Goal: Feedback & Contribution: Submit feedback/report problem

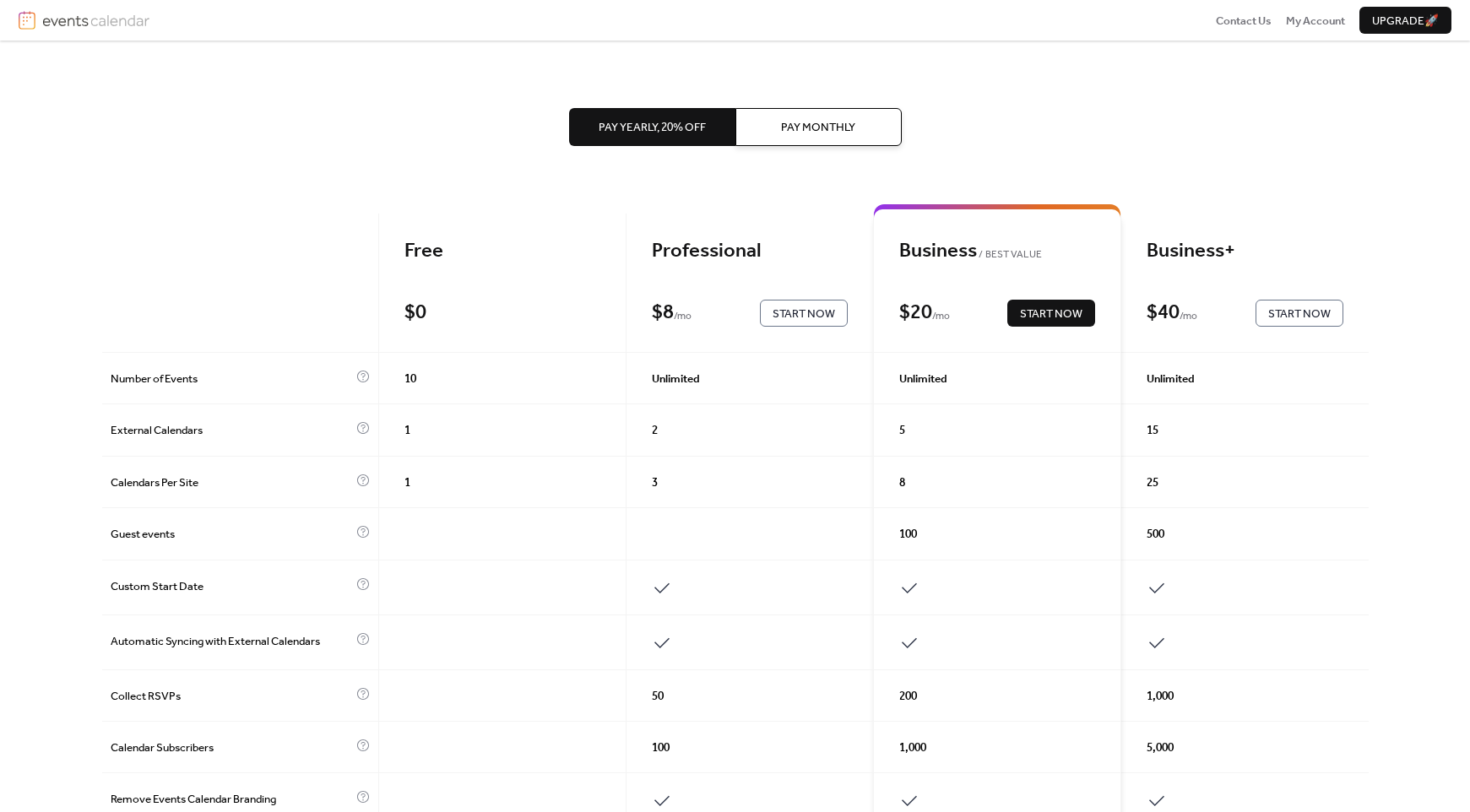
click at [713, 307] on div "$ 8 / mo" at bounding box center [685, 313] width 67 height 25
click at [786, 124] on span "Pay Monthly" at bounding box center [818, 126] width 74 height 17
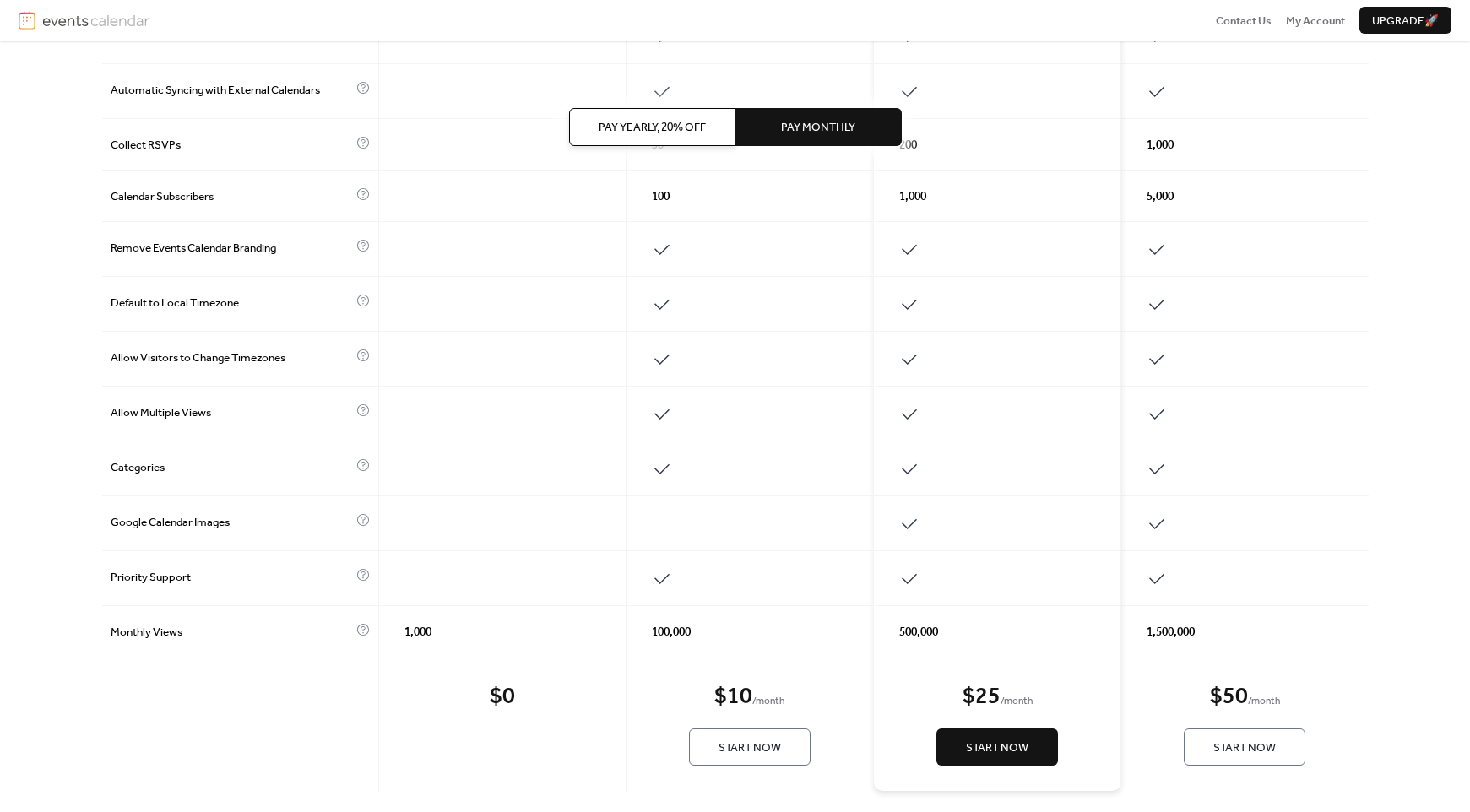
scroll to position [564, 0]
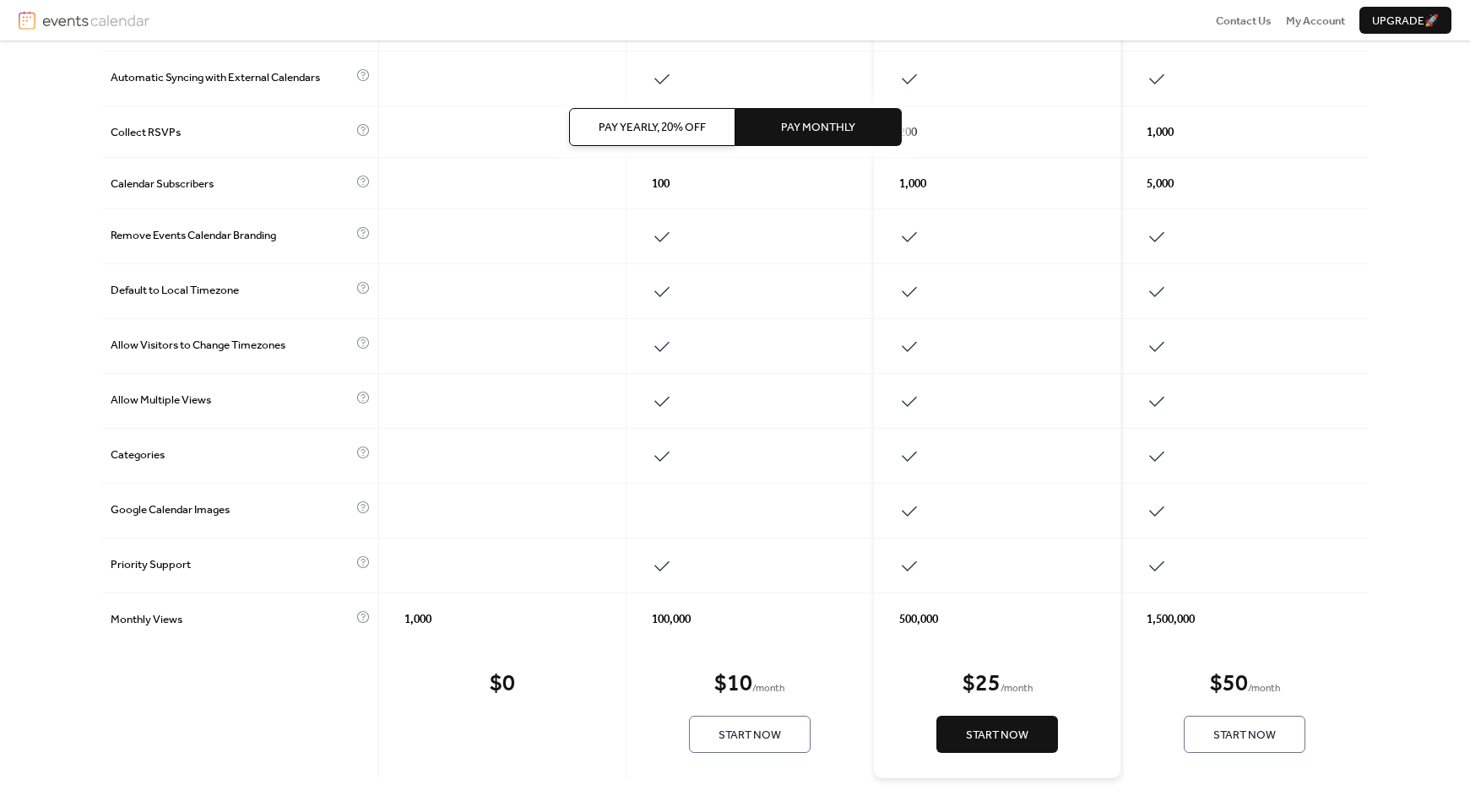
click at [751, 735] on span "Start Now" at bounding box center [749, 734] width 62 height 17
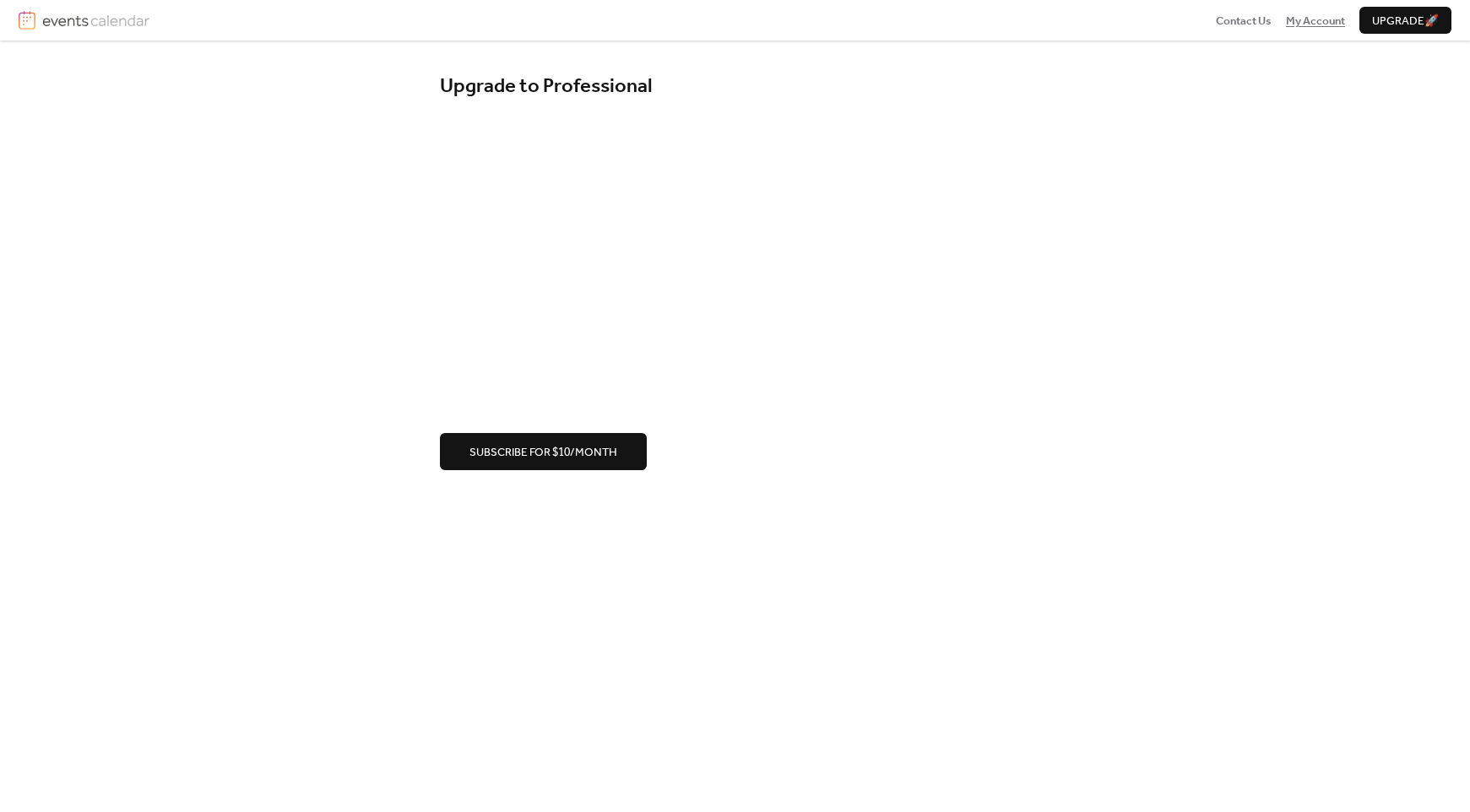
click at [1317, 22] on span "My Account" at bounding box center [1315, 20] width 59 height 17
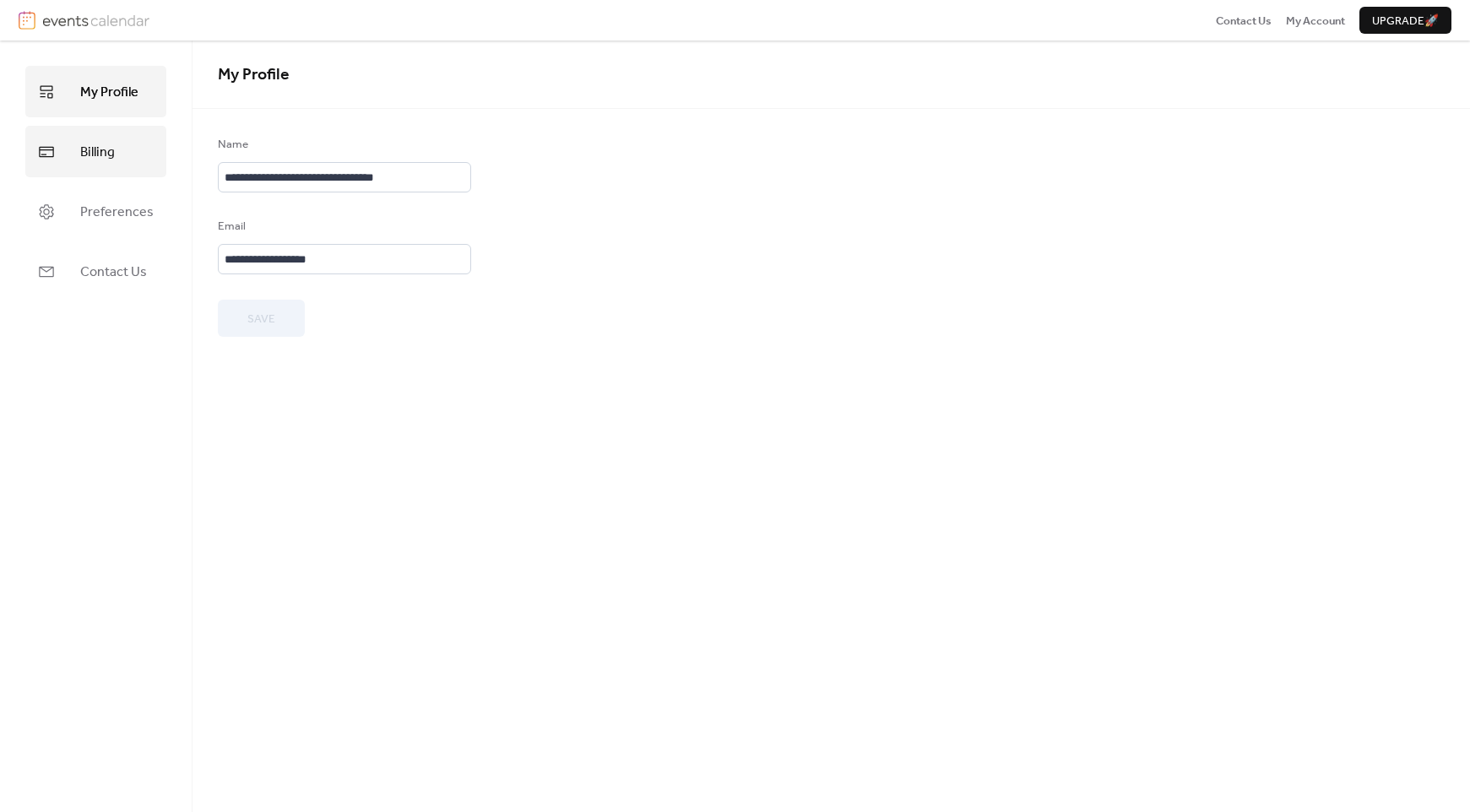
click at [80, 156] on span "Billing" at bounding box center [97, 152] width 35 height 26
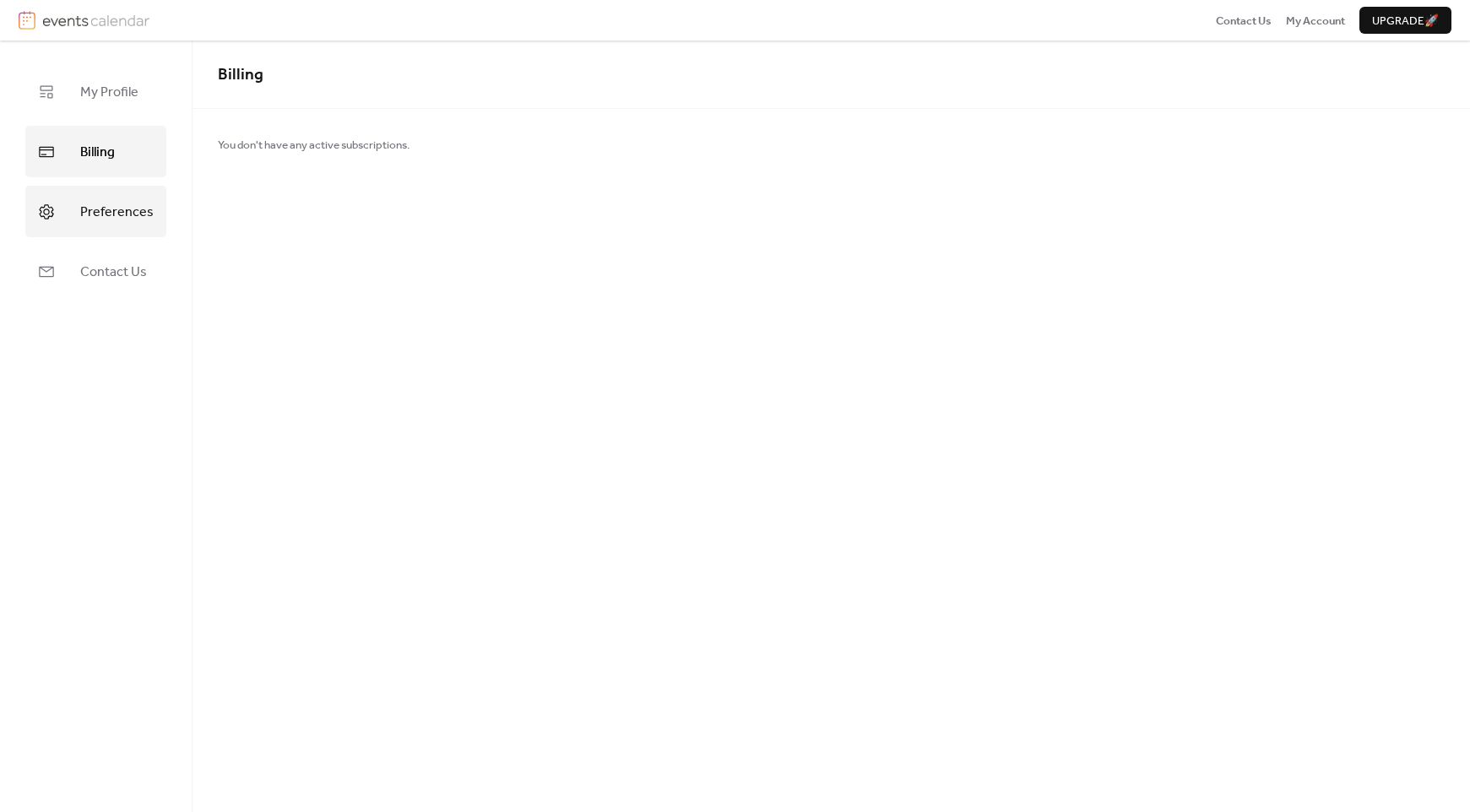
click at [110, 210] on span "Preferences" at bounding box center [116, 212] width 73 height 26
click at [111, 88] on span "My Profile" at bounding box center [109, 92] width 58 height 26
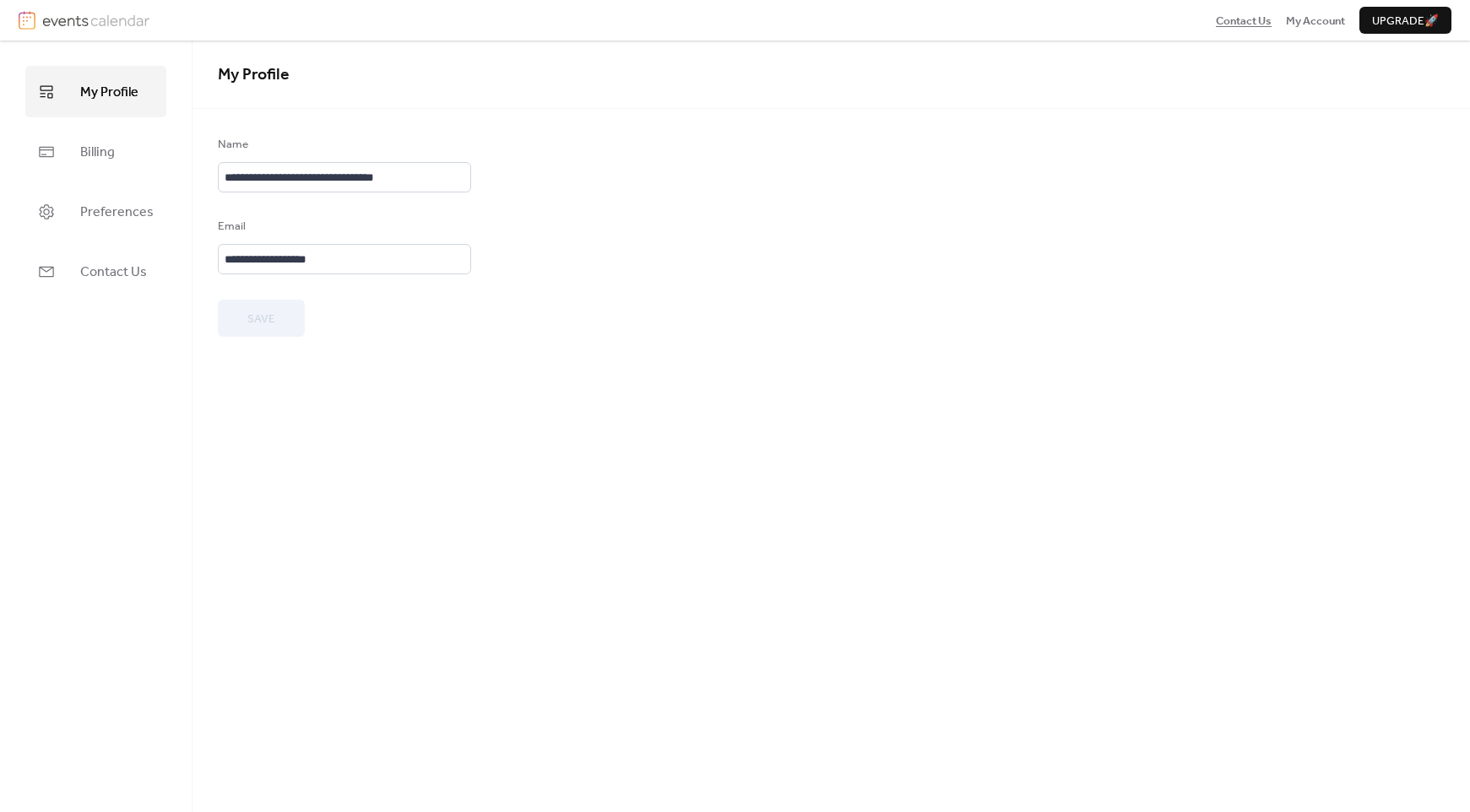
click at [1248, 20] on span "Contact Us" at bounding box center [1243, 20] width 55 height 17
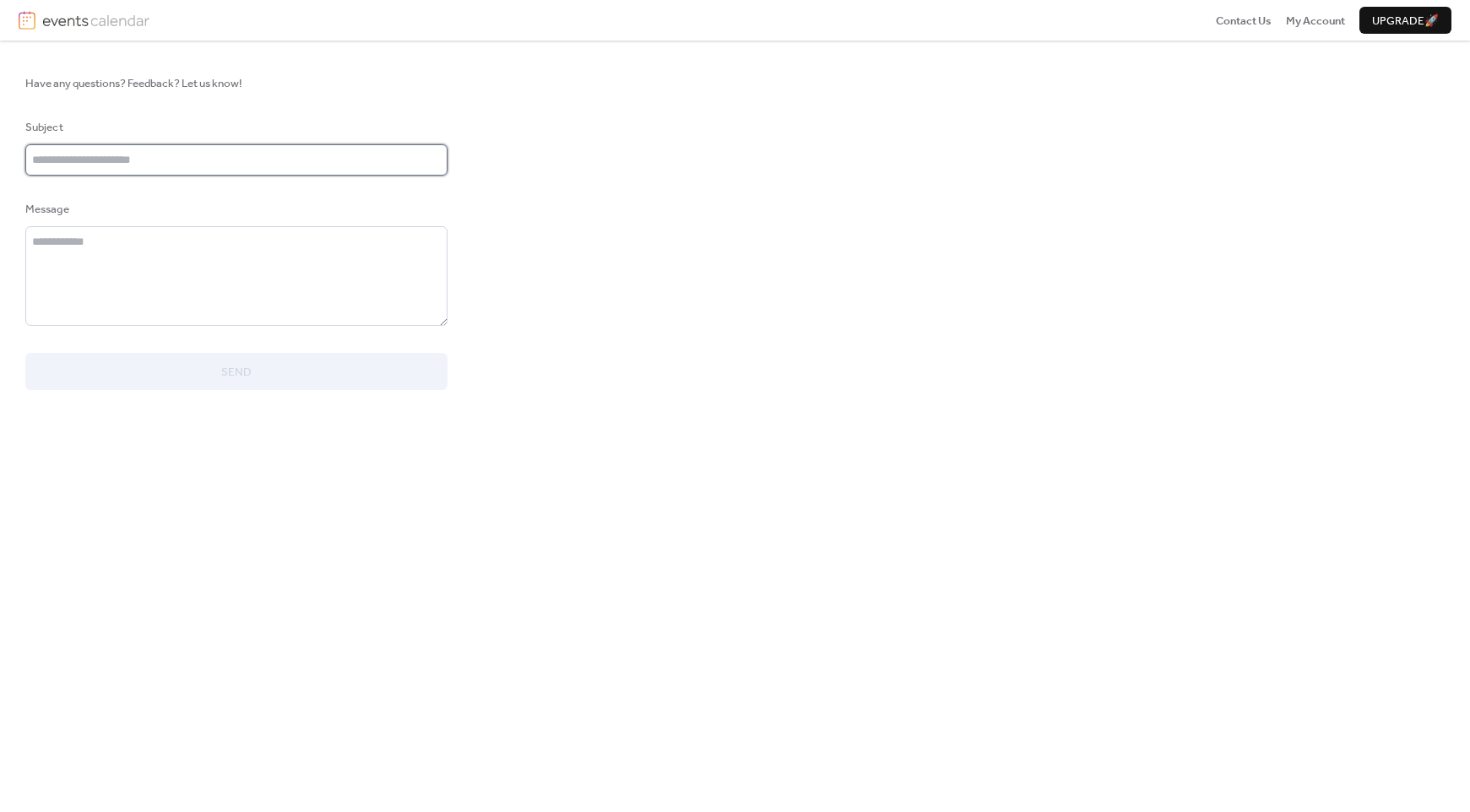
click at [137, 161] on input "text" at bounding box center [236, 159] width 422 height 30
click at [87, 25] on img at bounding box center [95, 19] width 107 height 18
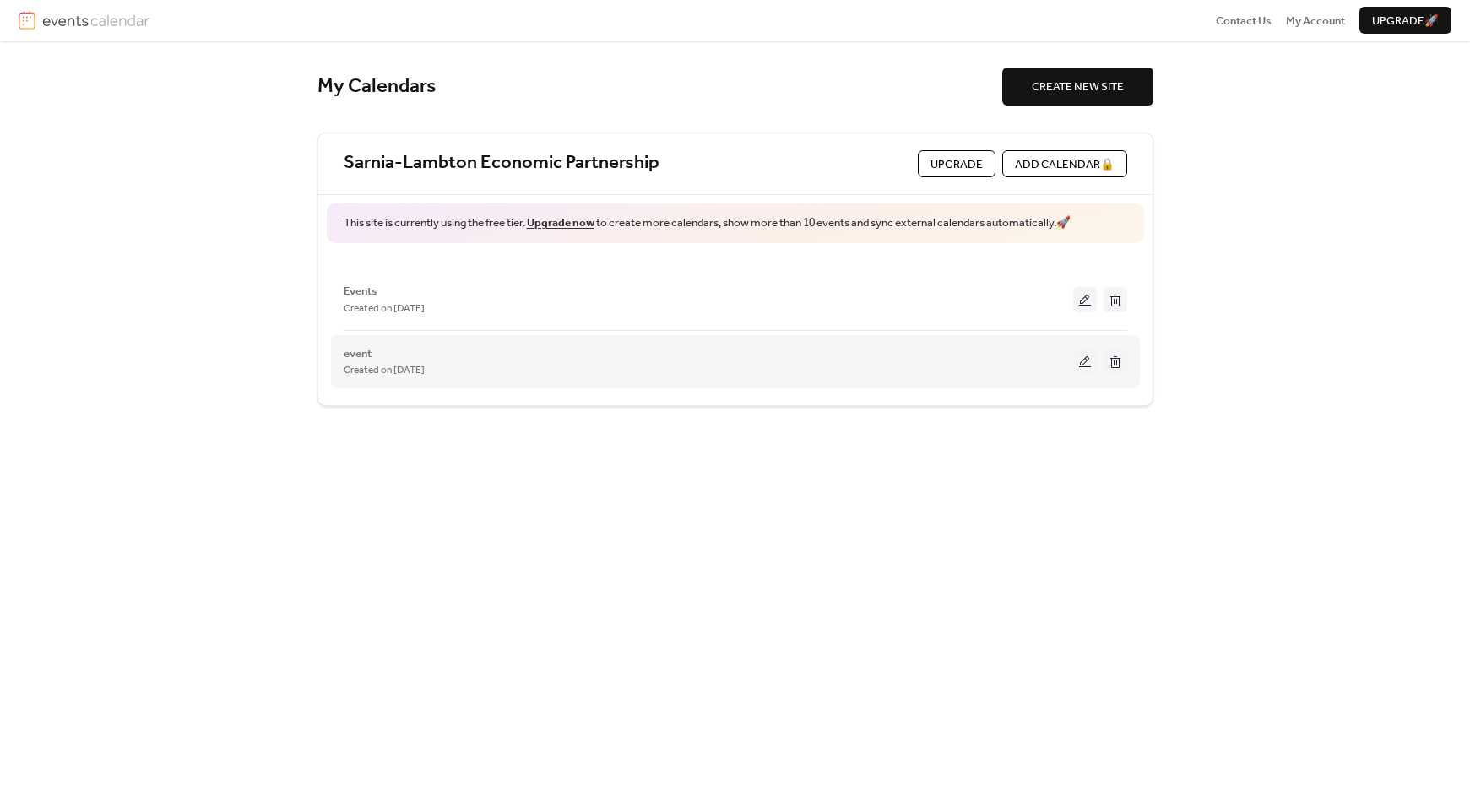
click at [1113, 361] on button at bounding box center [1115, 361] width 23 height 25
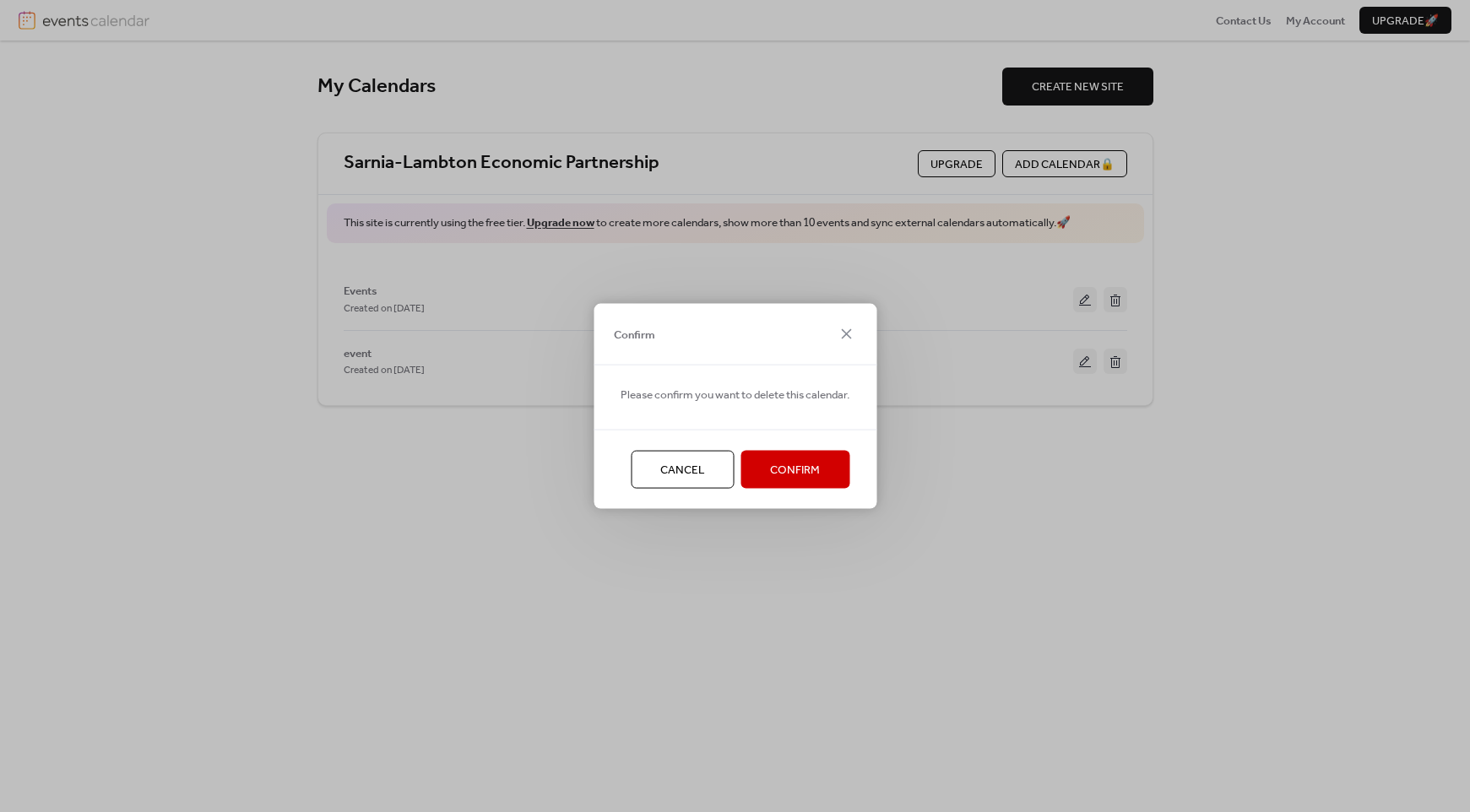
click at [791, 483] on button "Confirm" at bounding box center [795, 469] width 109 height 37
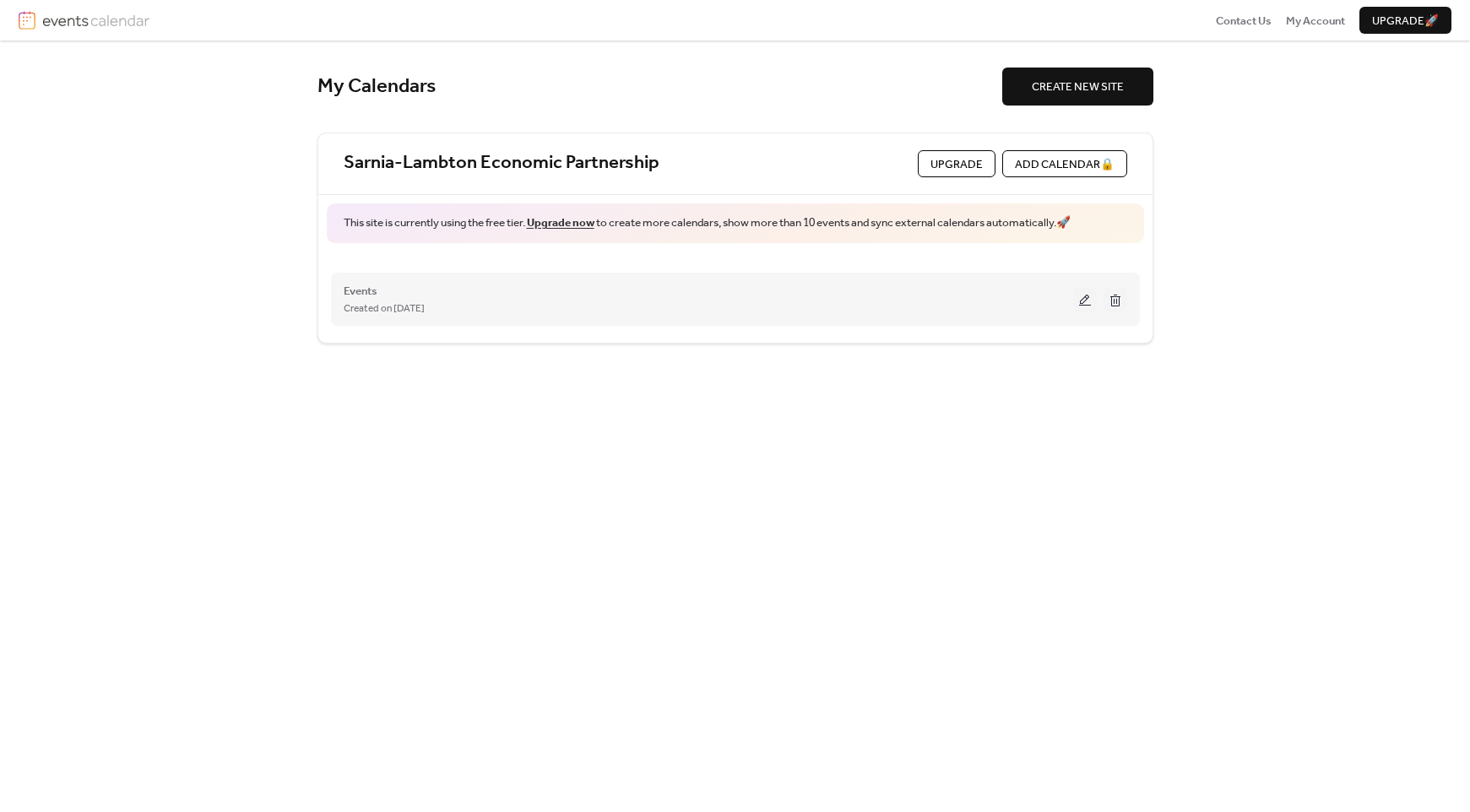
drag, startPoint x: 1123, startPoint y: 300, endPoint x: 1049, endPoint y: 315, distance: 75.5
click at [1051, 316] on div "Events Created on 3-Oct-2025" at bounding box center [735, 299] width 783 height 61
click at [1079, 297] on button at bounding box center [1085, 300] width 23 height 25
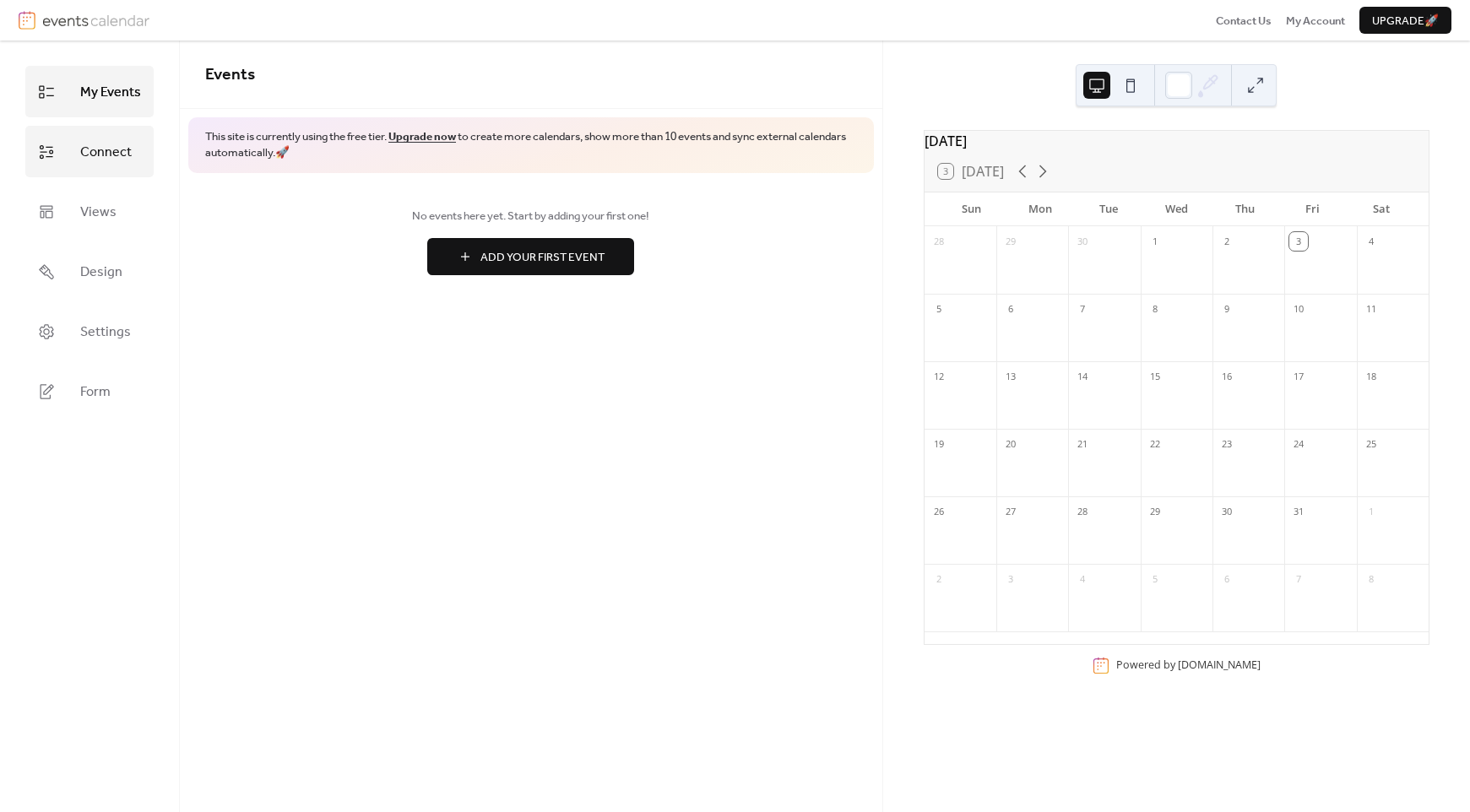
click at [105, 151] on span "Connect" at bounding box center [105, 152] width 52 height 26
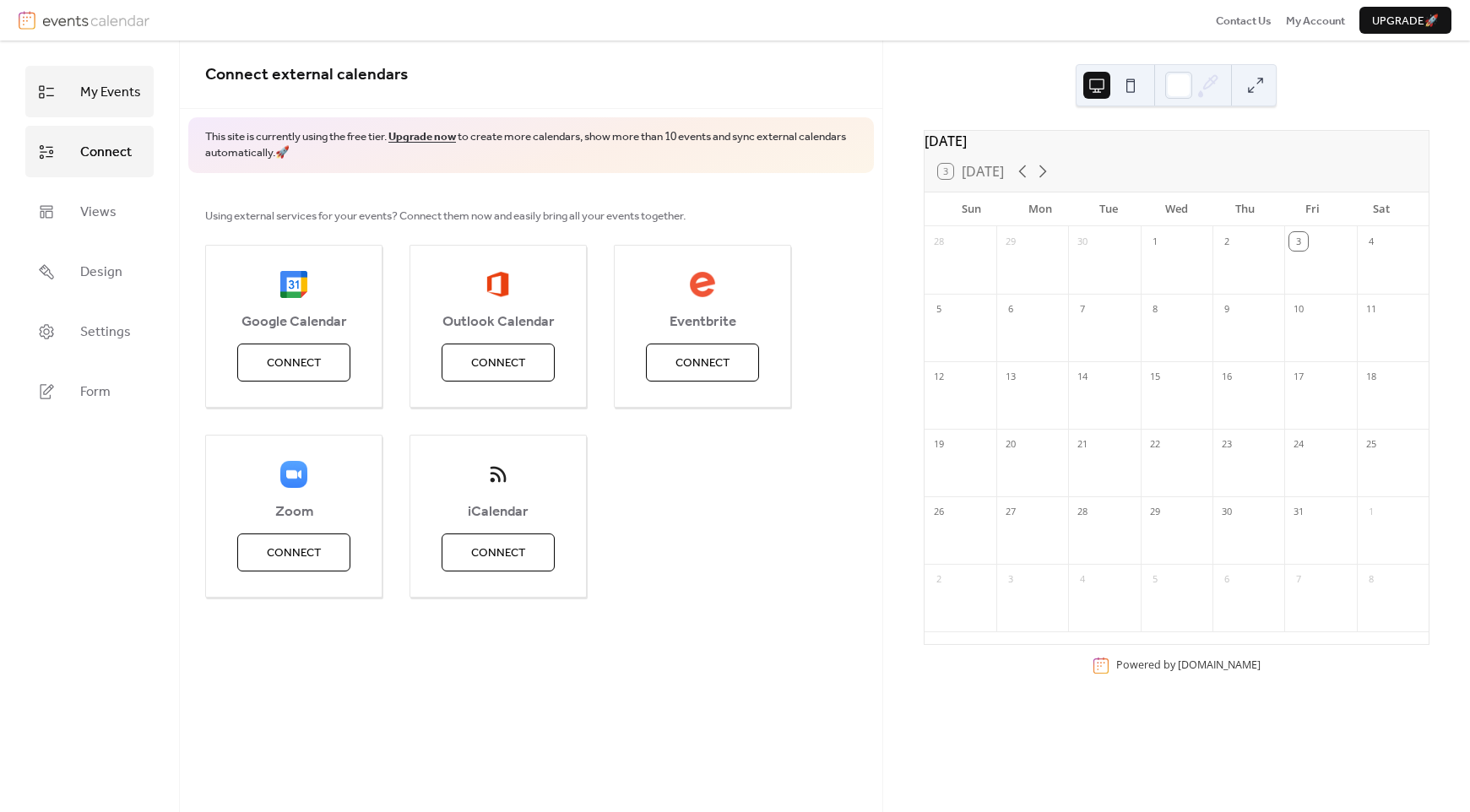
click at [95, 96] on span "My Events" at bounding box center [110, 92] width 60 height 26
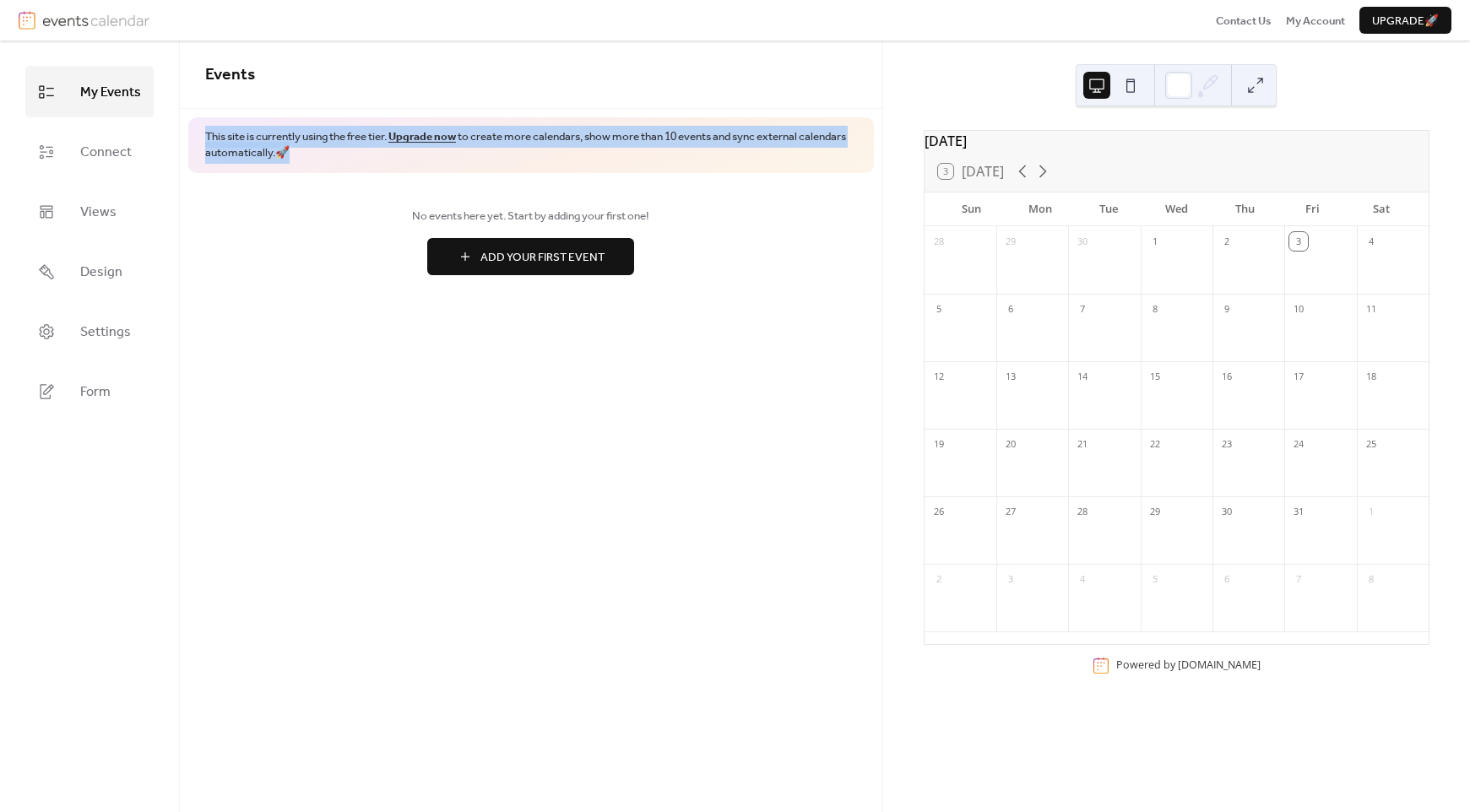
drag, startPoint x: 349, startPoint y: 159, endPoint x: 202, endPoint y: 128, distance: 150.2
click at [202, 128] on div "This site is currently using the free tier. Upgrade now to create more calendar…" at bounding box center [531, 145] width 686 height 55
copy span "This site is currently using the free tier. Upgrade now to create more calendar…"
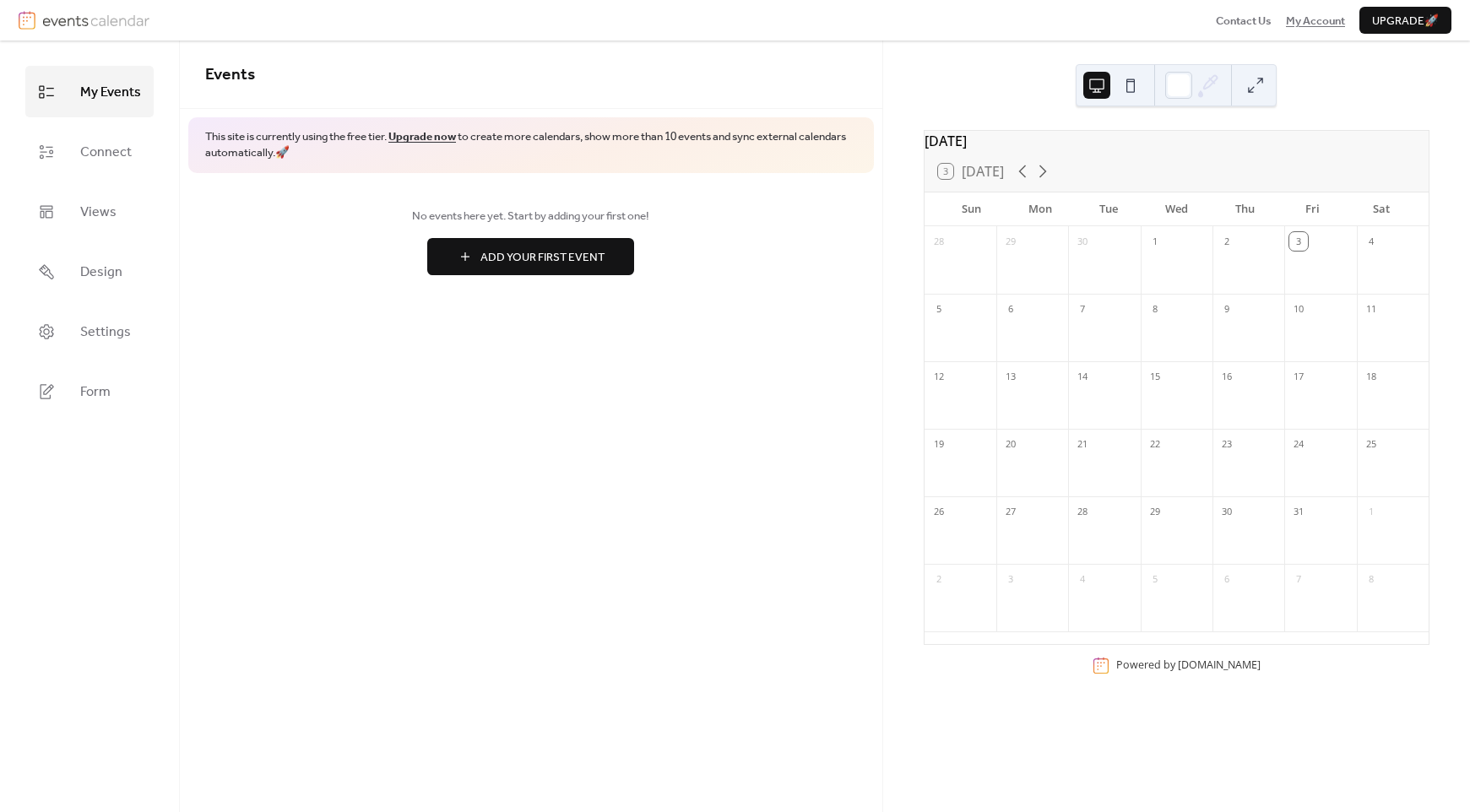
click at [1324, 26] on span "My Account" at bounding box center [1315, 20] width 59 height 17
click at [1228, 13] on span "Contact Us" at bounding box center [1243, 20] width 55 height 17
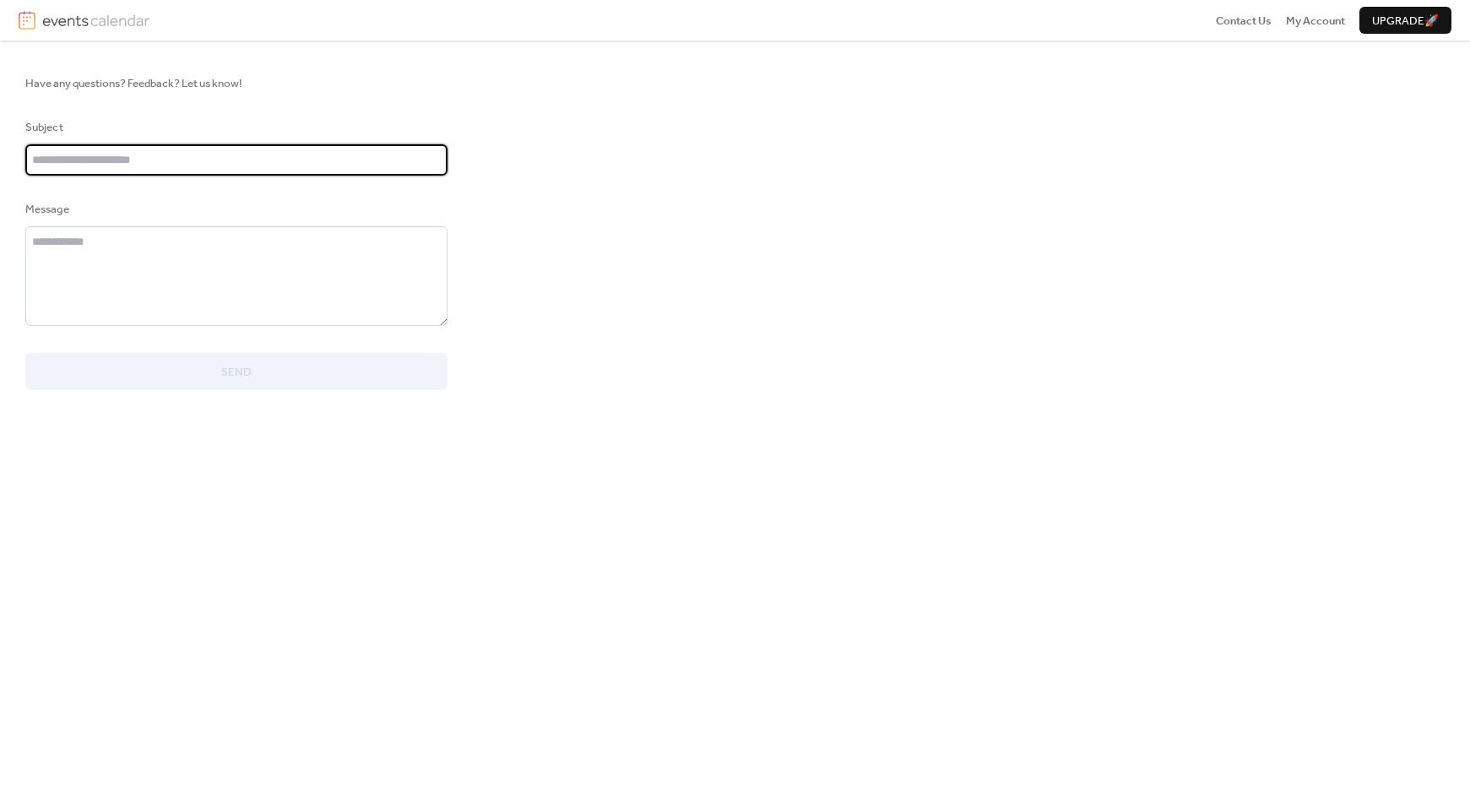
click at [226, 169] on input "text" at bounding box center [236, 159] width 422 height 30
type input "**********"
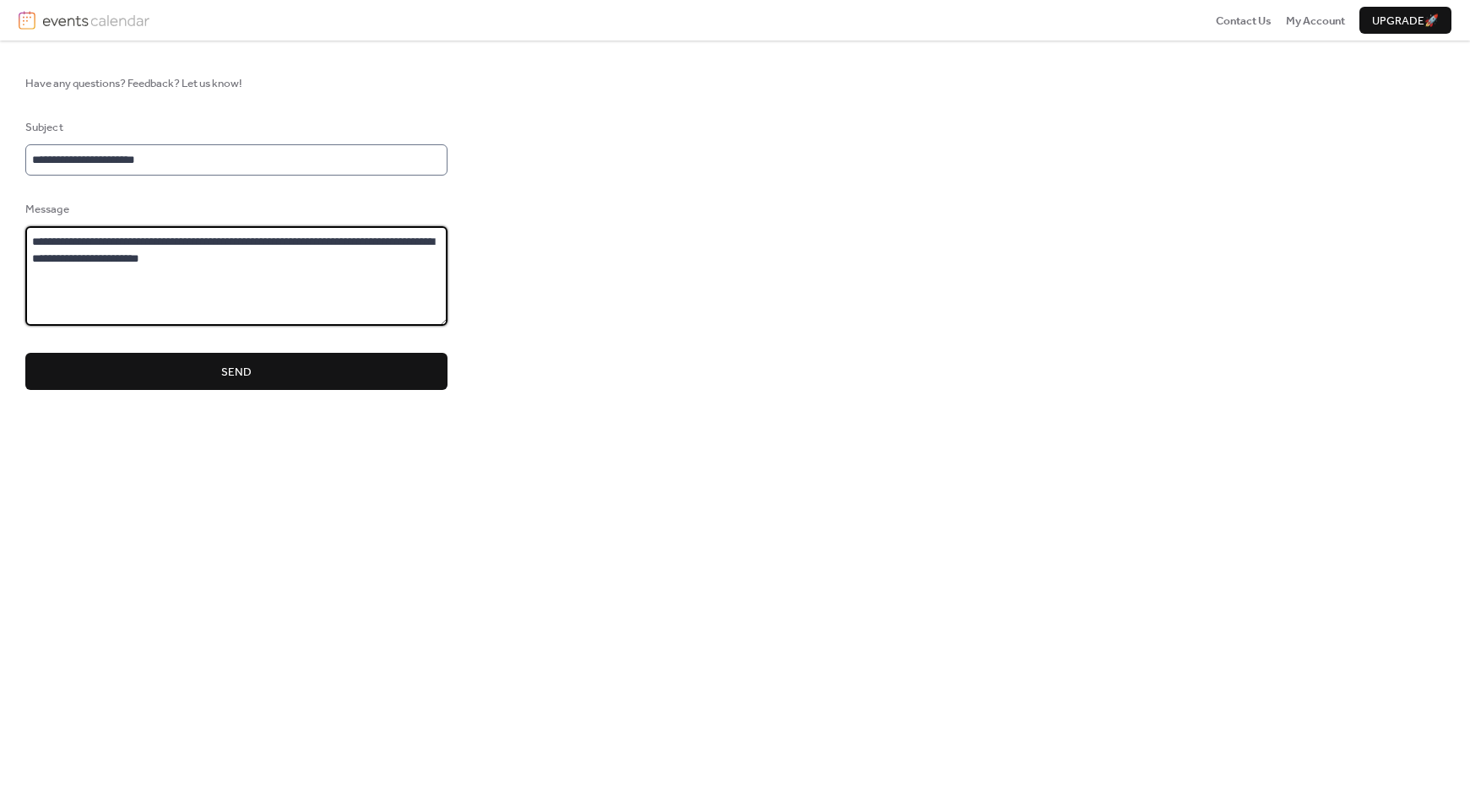
paste textarea "**********"
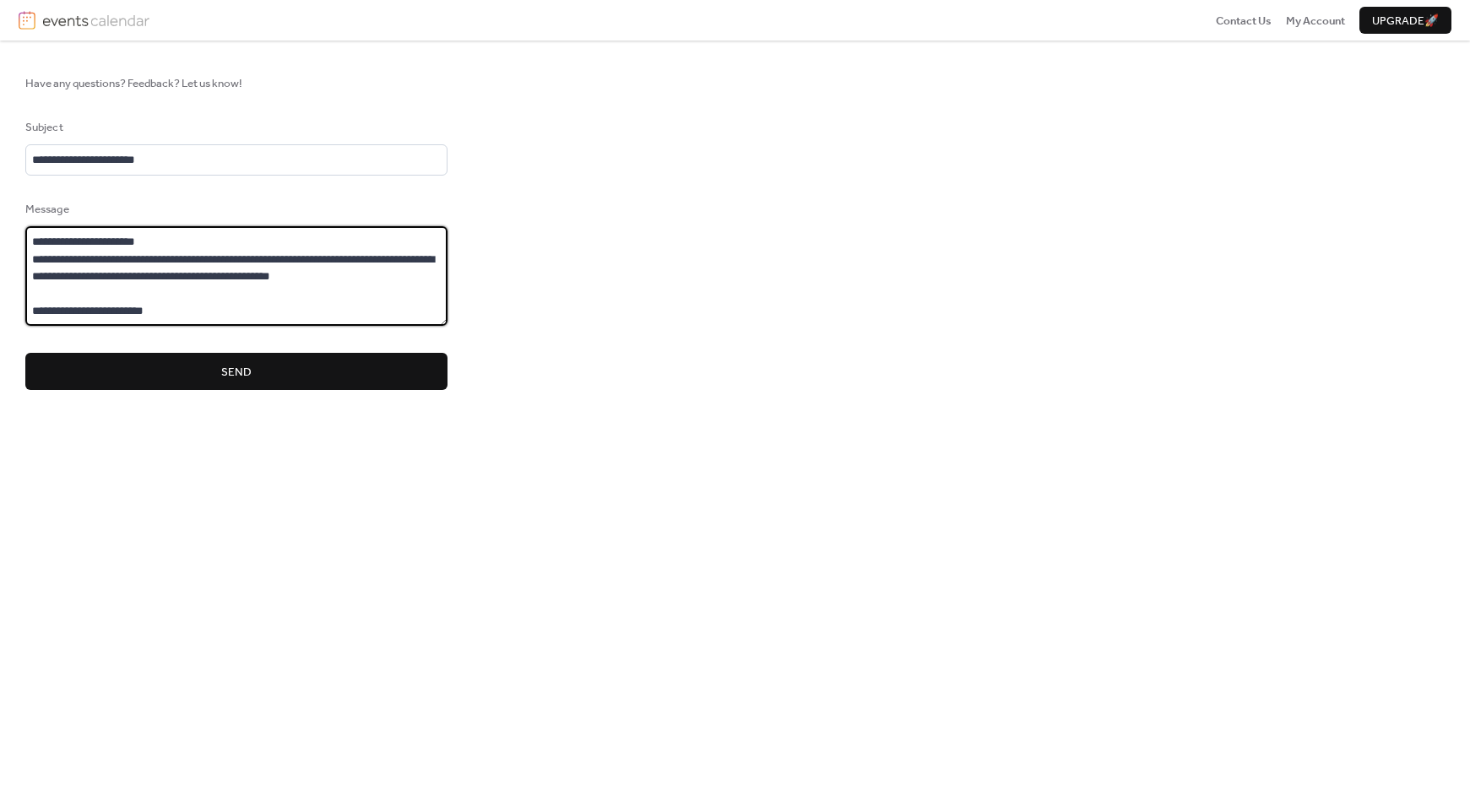
paste textarea "**********"
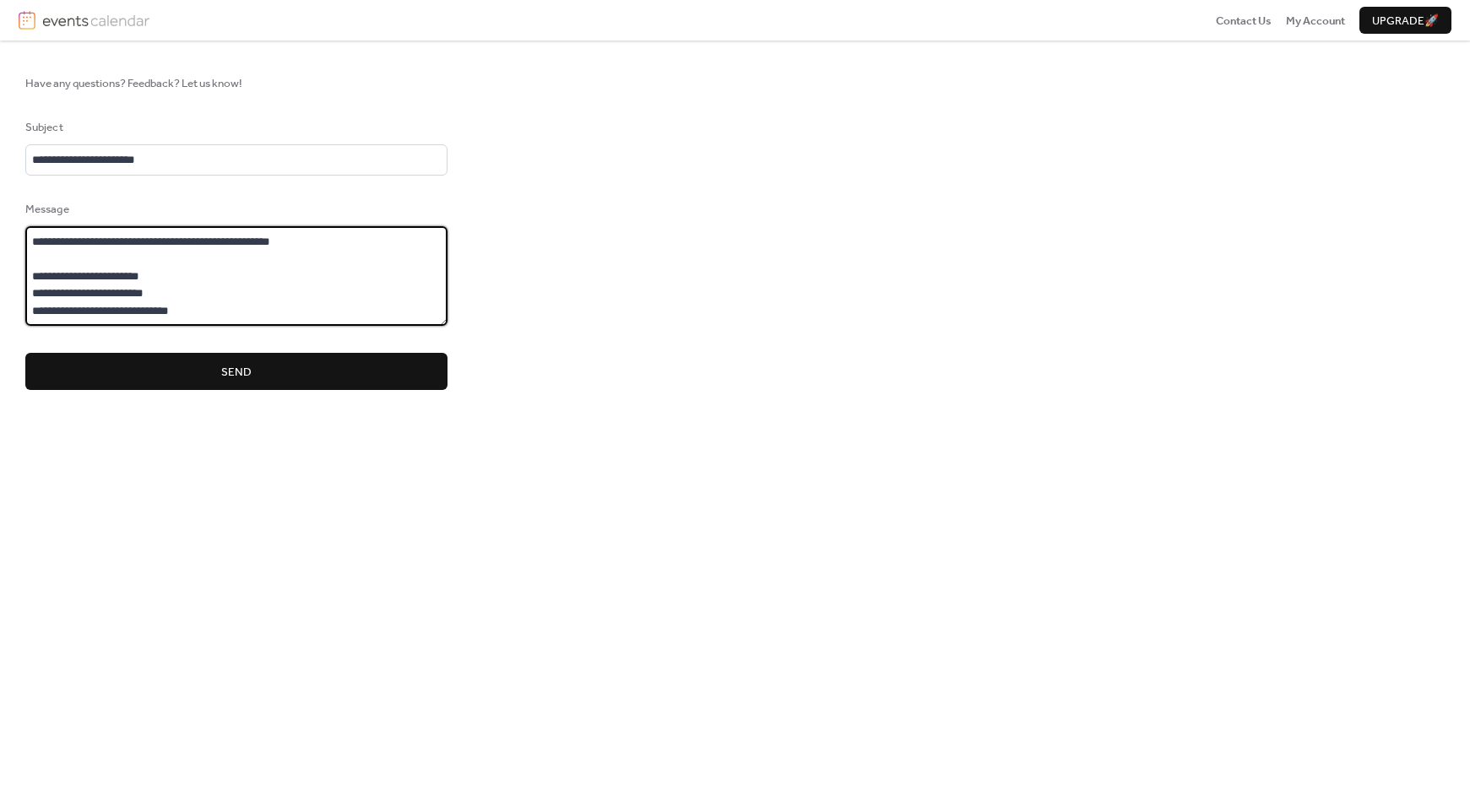
scroll to position [82, 0]
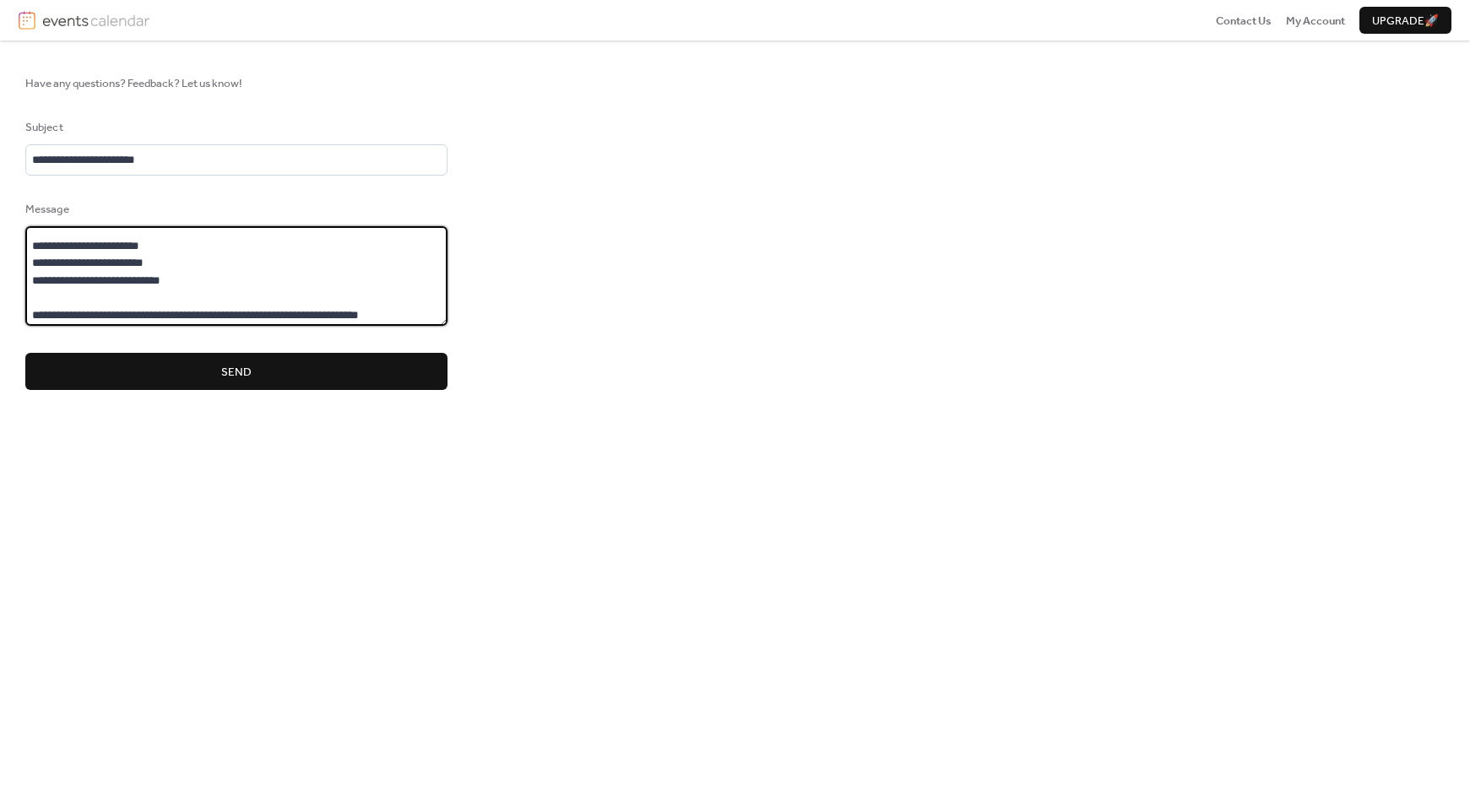
type textarea "**********"
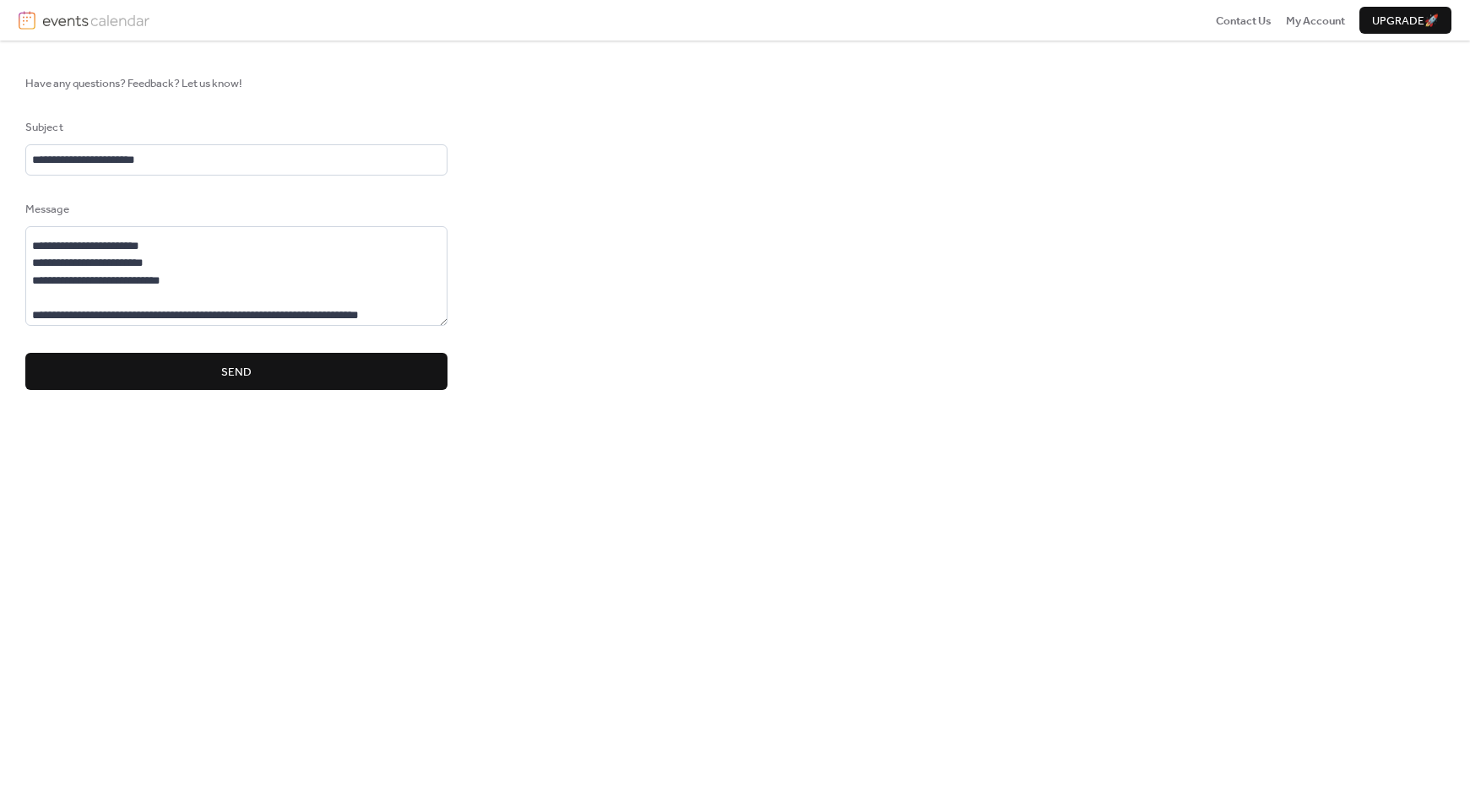
click at [223, 374] on span "Send" at bounding box center [235, 371] width 30 height 17
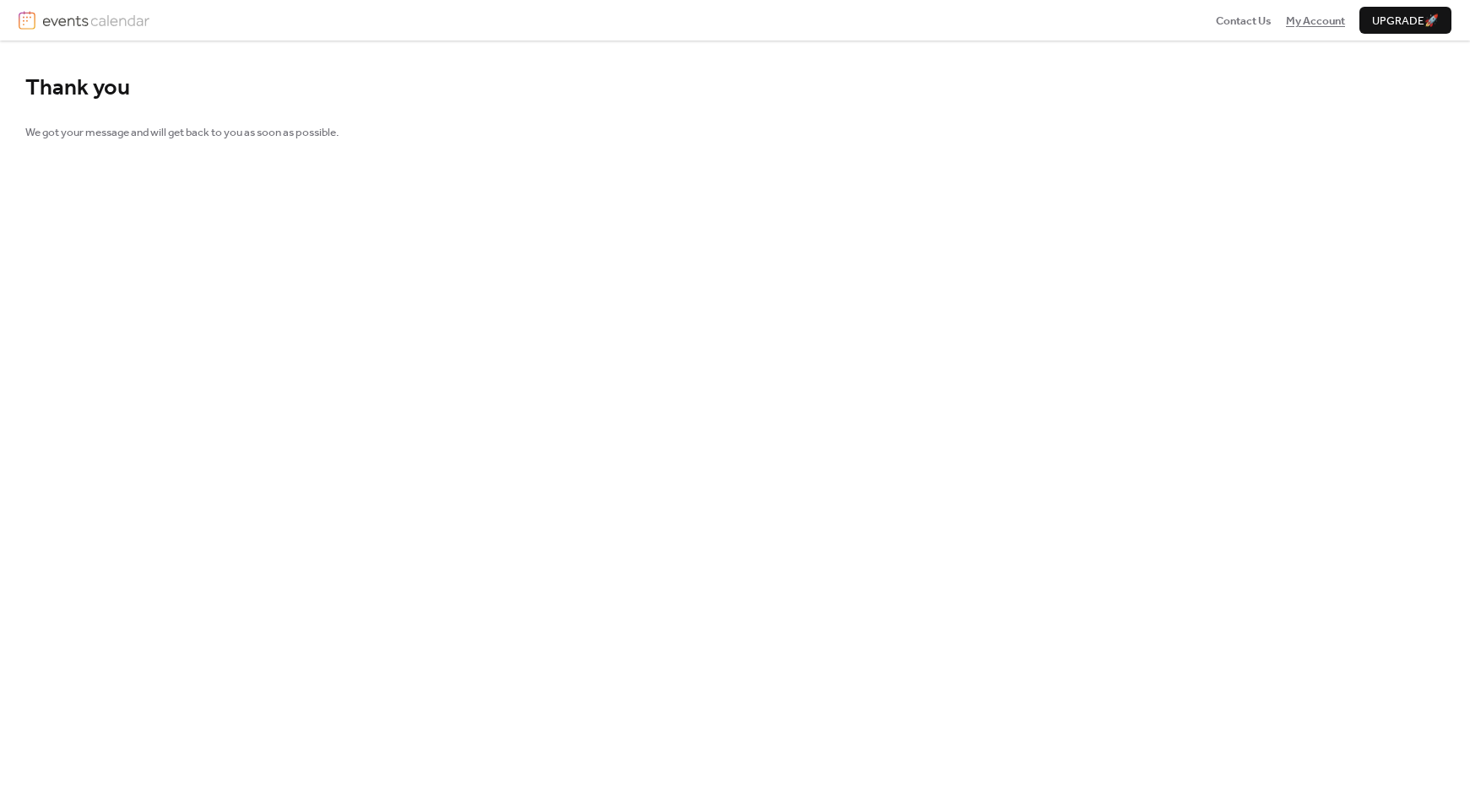
click at [1316, 27] on span "My Account" at bounding box center [1315, 20] width 59 height 17
